Goal: Task Accomplishment & Management: Use online tool/utility

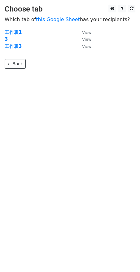
click at [7, 39] on strong "3" at bounding box center [6, 39] width 3 height 6
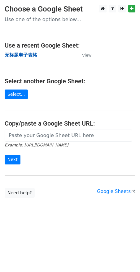
click at [34, 53] on strong "无标题电子表格" at bounding box center [21, 55] width 33 height 6
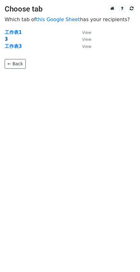
click at [7, 39] on strong "3" at bounding box center [6, 39] width 3 height 6
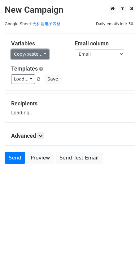
click at [27, 57] on link "Copy/paste..." at bounding box center [30, 54] width 38 height 10
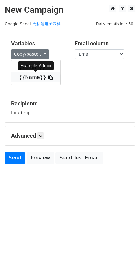
click at [30, 76] on link "{{Name}}" at bounding box center [36, 77] width 49 height 10
